Goal: Information Seeking & Learning: Learn about a topic

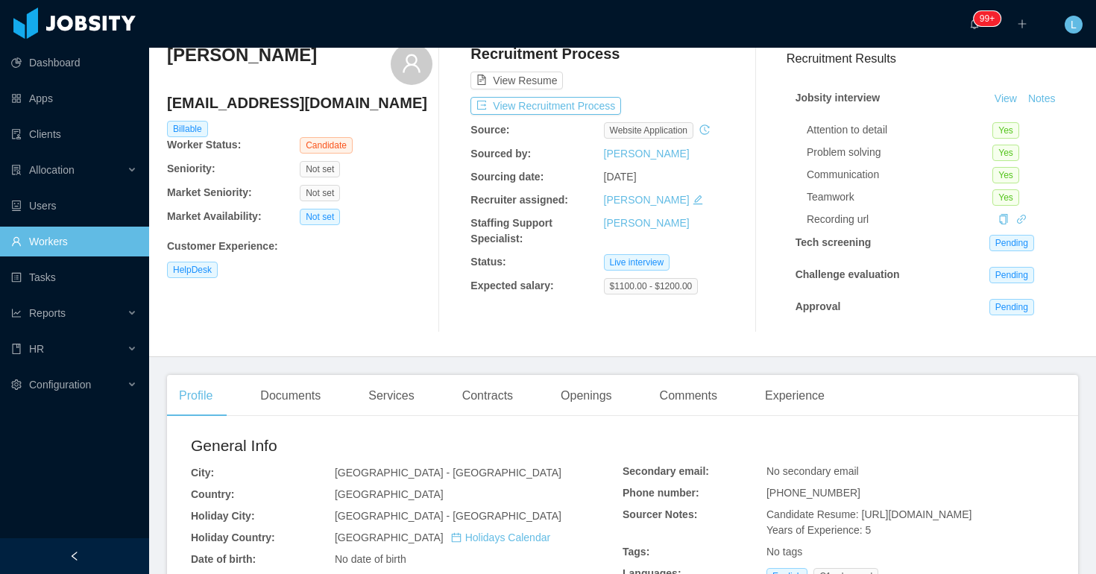
scroll to position [17, 0]
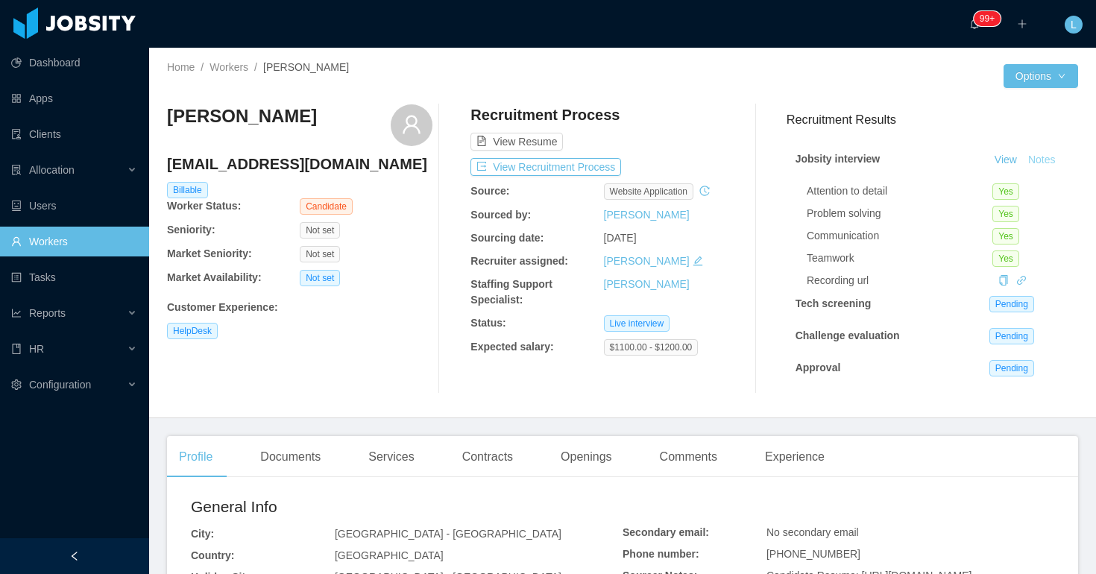
click at [1033, 159] on button "Notes" at bounding box center [1043, 160] width 40 height 18
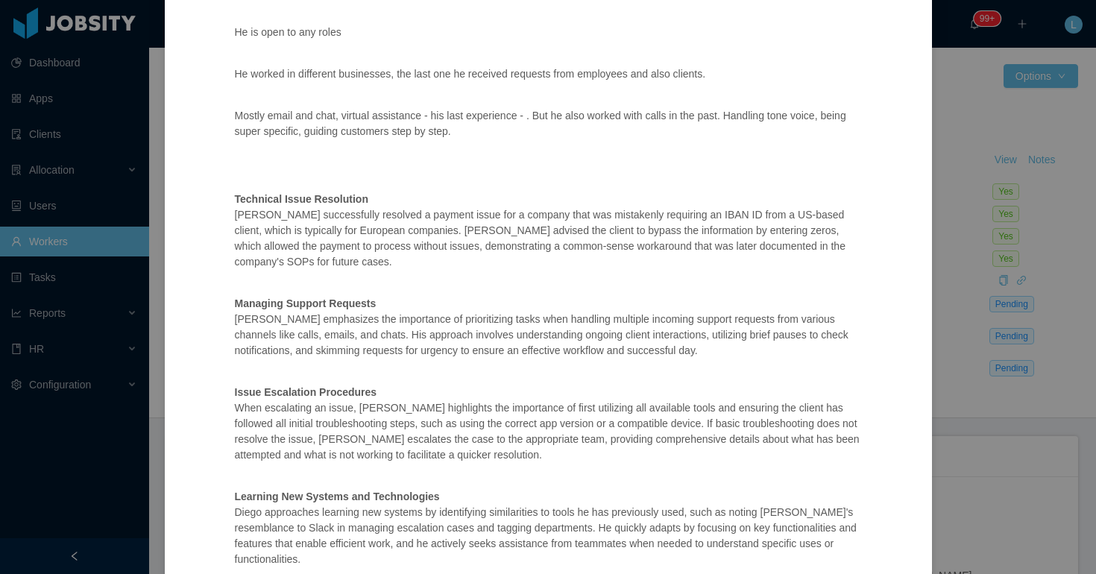
scroll to position [641, 0]
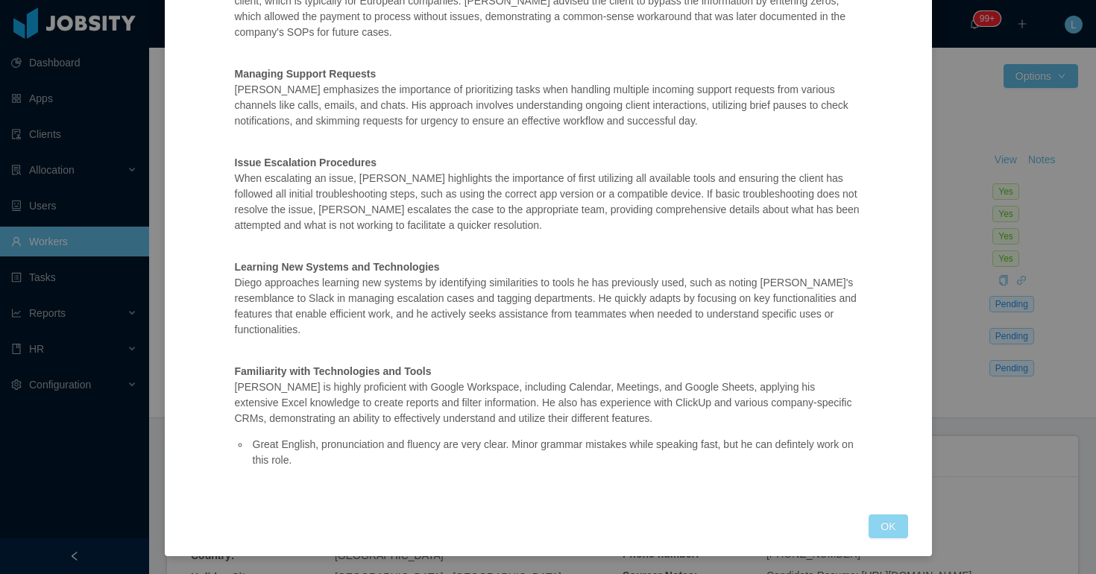
click at [877, 524] on button "OK" at bounding box center [888, 527] width 39 height 24
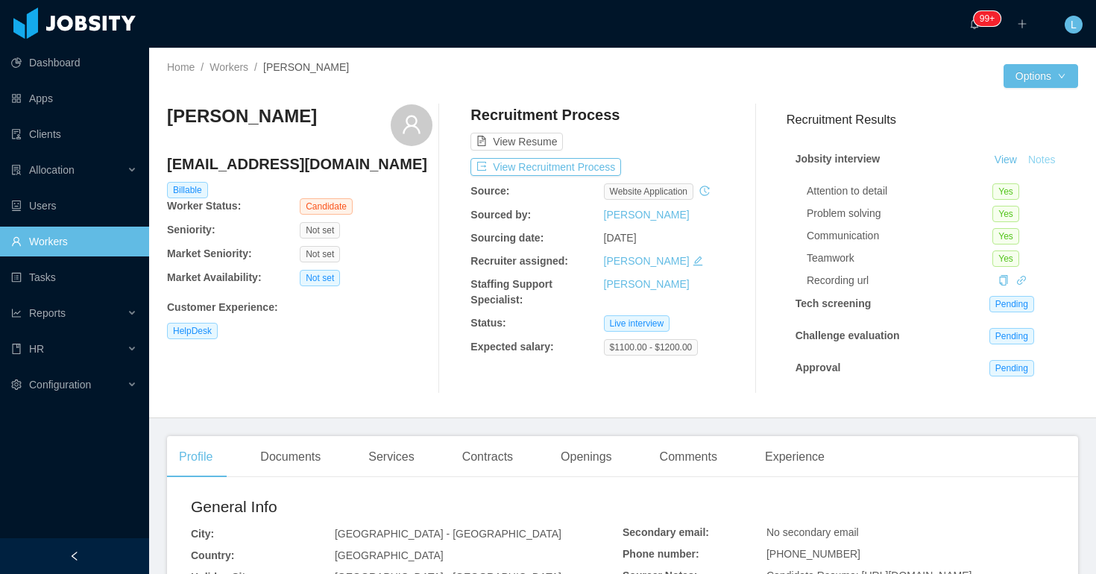
scroll to position [567, 0]
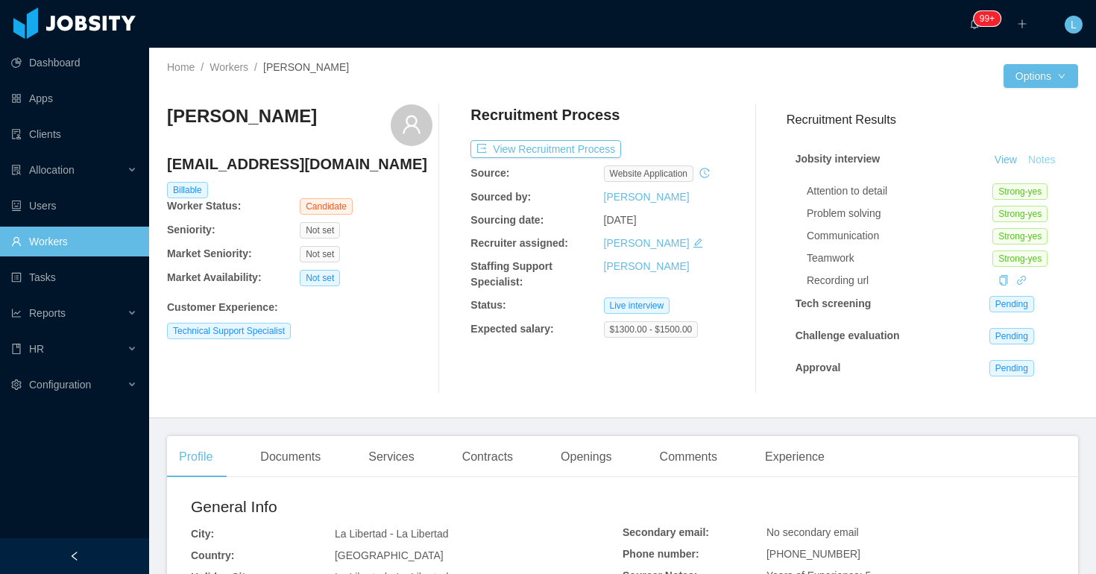
click at [1043, 161] on button "Notes" at bounding box center [1043, 160] width 40 height 18
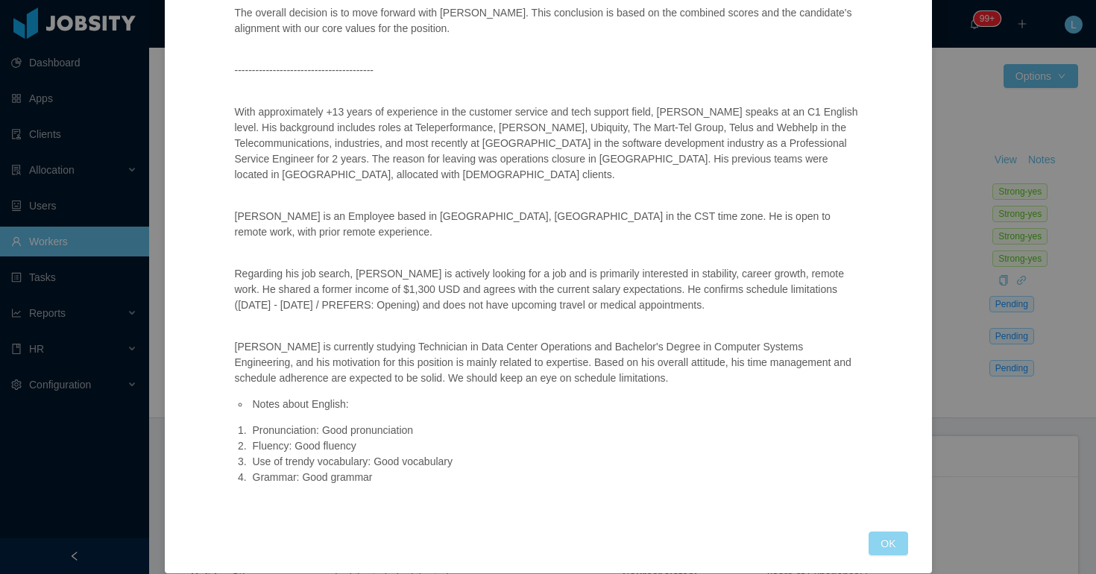
scroll to position [964, 0]
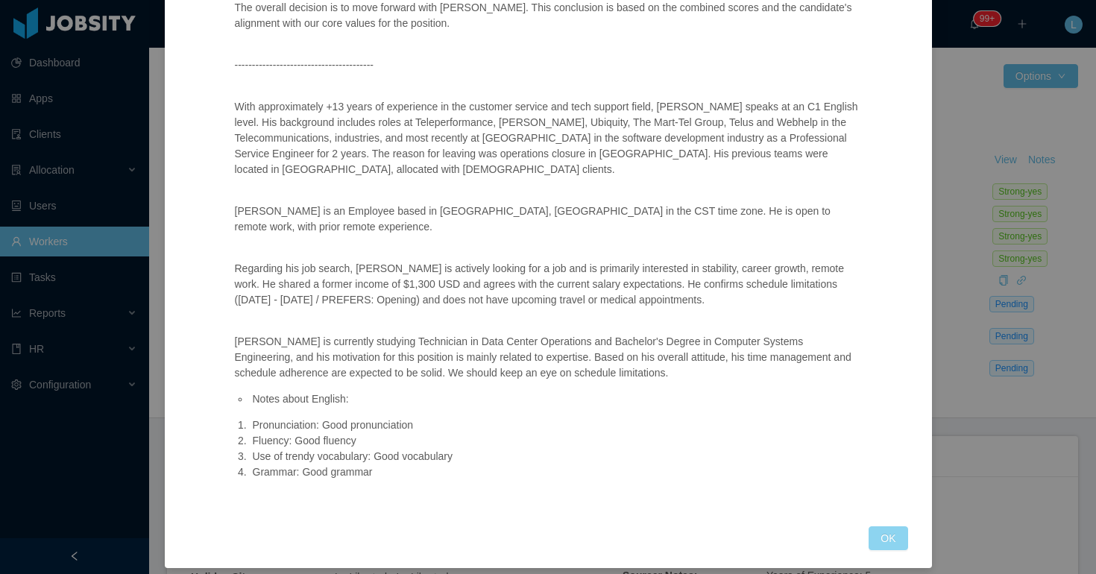
click at [878, 536] on button "OK" at bounding box center [888, 539] width 39 height 24
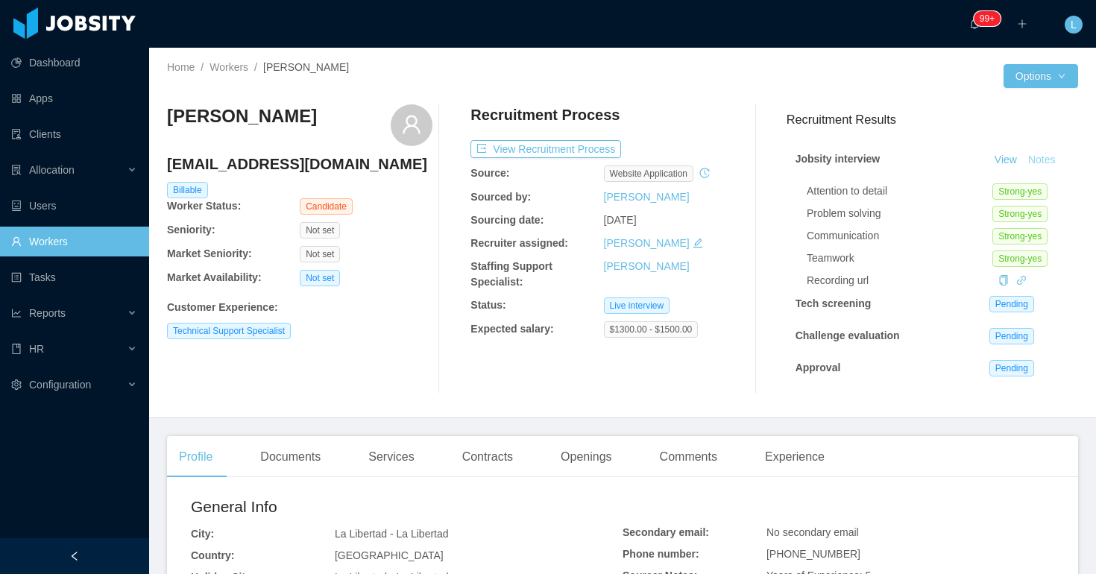
scroll to position [901, 0]
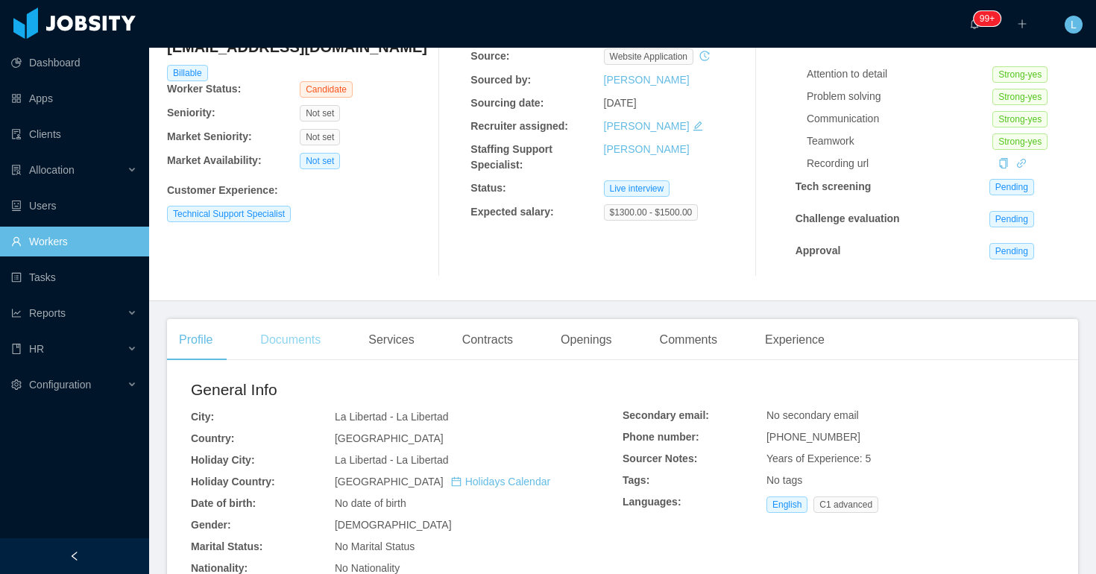
click at [298, 337] on div "Documents" at bounding box center [290, 340] width 84 height 42
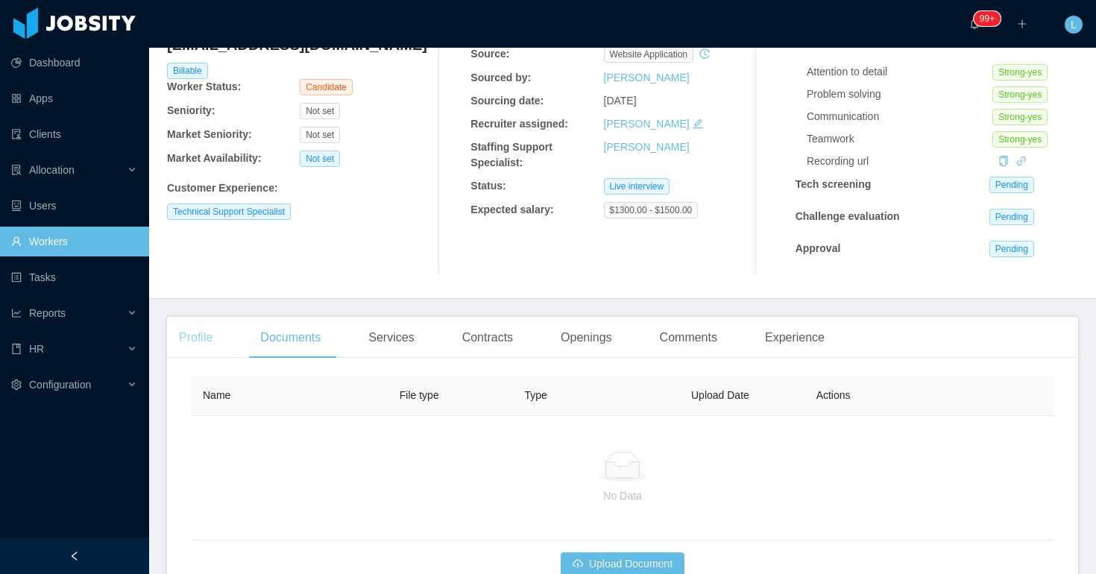
click at [201, 342] on div "Profile" at bounding box center [195, 338] width 57 height 42
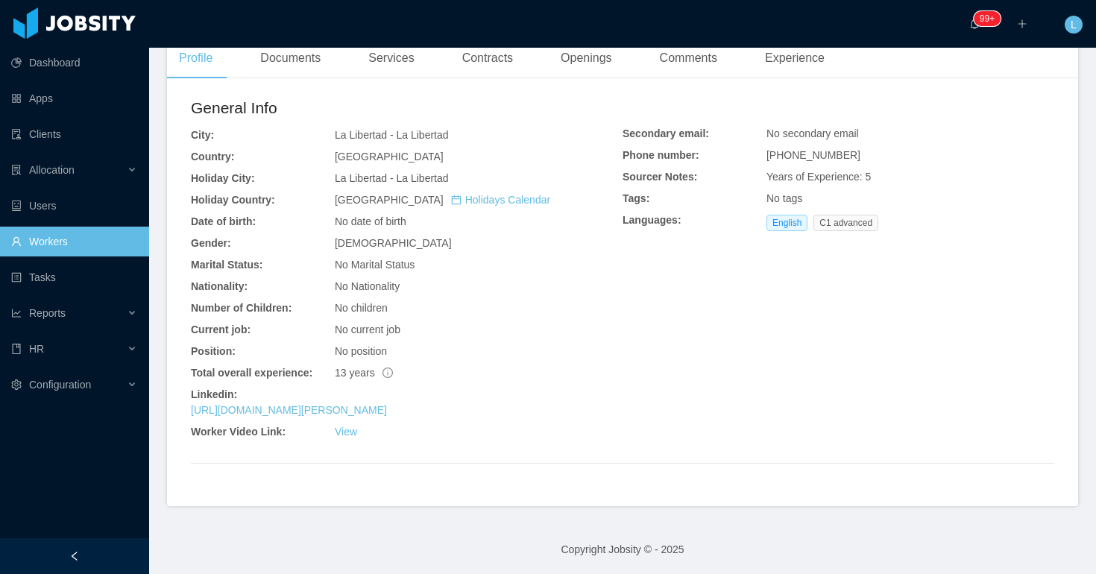
scroll to position [401, 0]
click at [387, 407] on link "[URL][DOMAIN_NAME][PERSON_NAME]" at bounding box center [289, 409] width 196 height 12
